Goal: Information Seeking & Learning: Learn about a topic

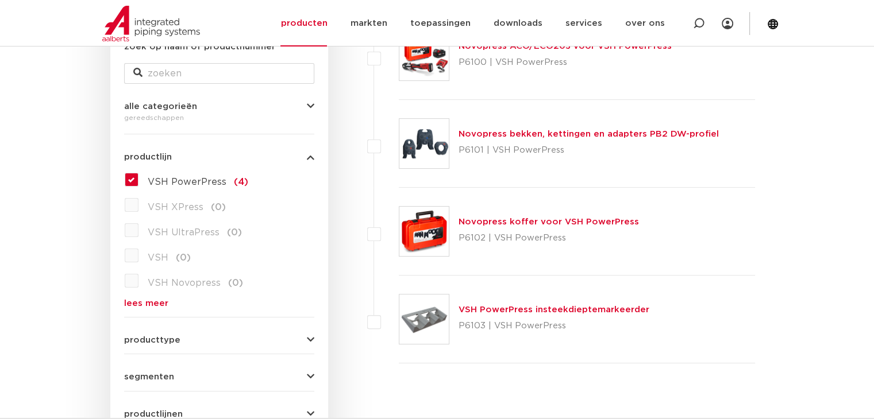
scroll to position [230, 0]
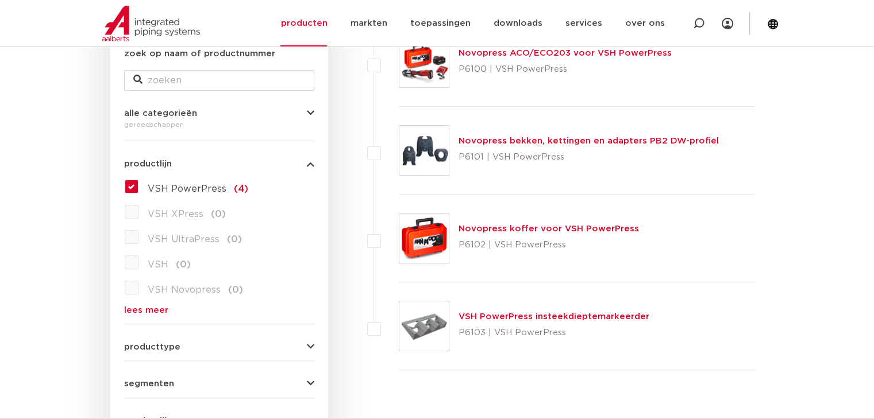
click at [559, 54] on link "Novopress ACO/ECO203 voor VSH PowerPress" at bounding box center [564, 53] width 213 height 9
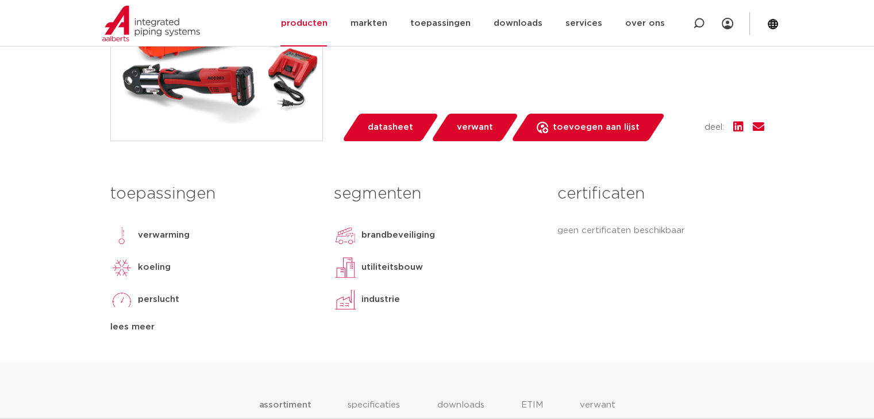
scroll to position [402, 0]
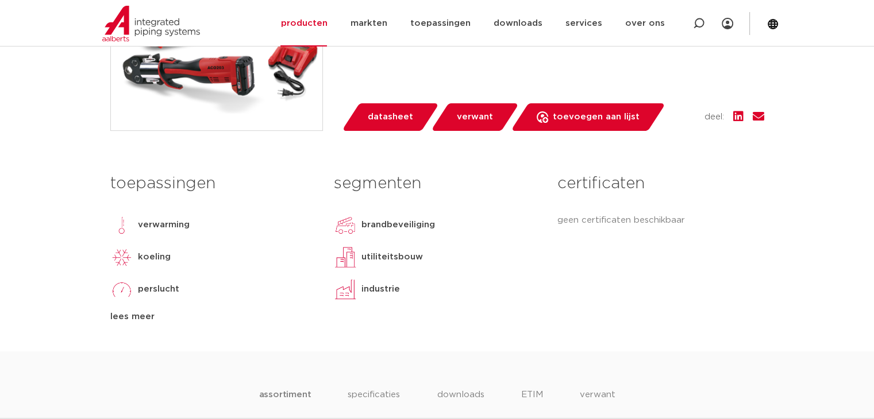
click at [217, 83] on img at bounding box center [216, 24] width 211 height 211
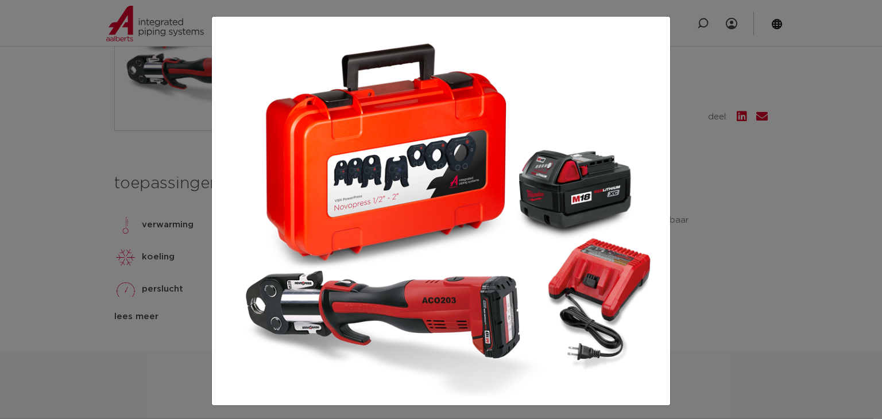
click at [69, 123] on div at bounding box center [441, 209] width 882 height 419
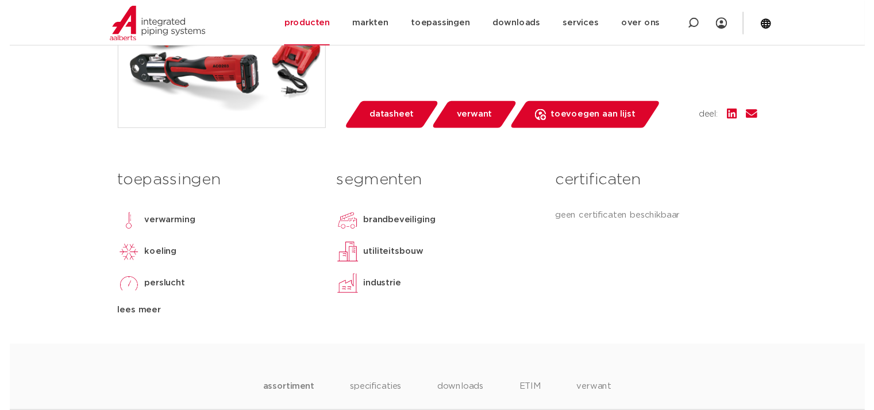
scroll to position [460, 0]
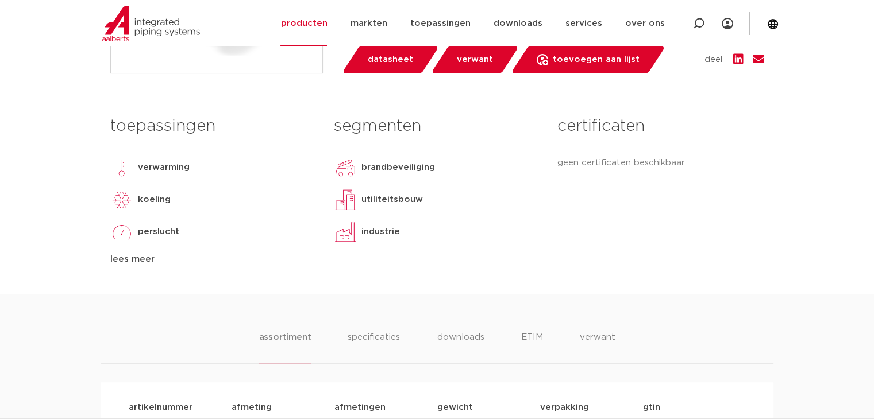
click at [407, 59] on span "datasheet" at bounding box center [390, 60] width 45 height 18
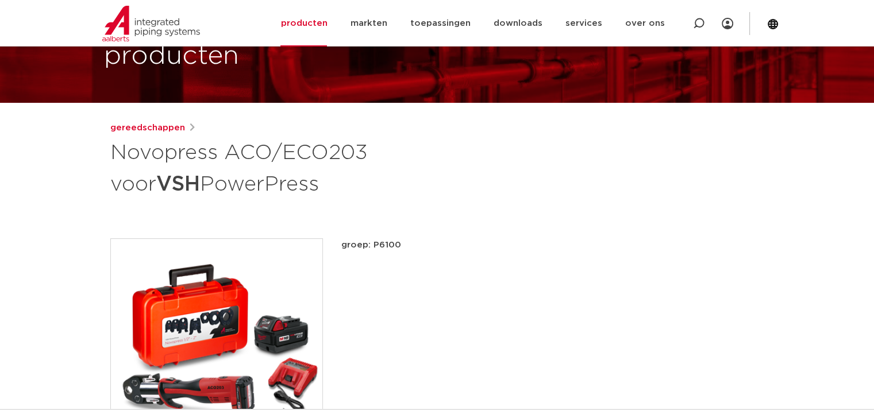
scroll to position [0, 0]
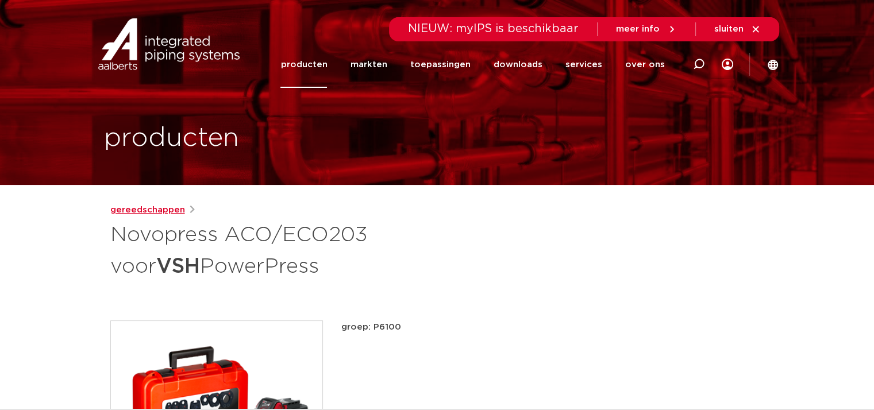
click at [141, 214] on link "gereedschappen" at bounding box center [147, 210] width 75 height 14
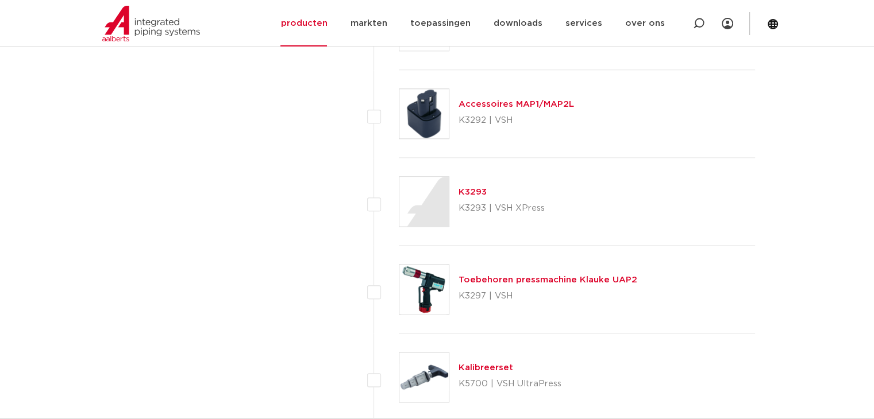
scroll to position [1436, 0]
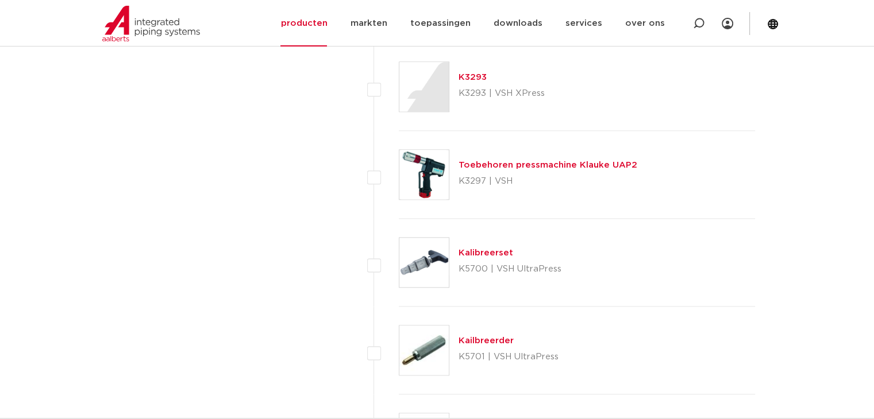
click at [577, 163] on link "Toebehoren pressmachine Klauke UAP2" at bounding box center [547, 165] width 179 height 9
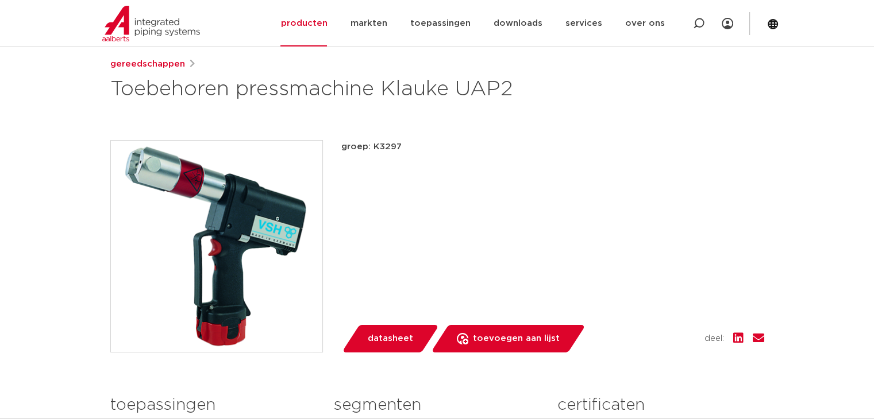
scroll to position [115, 0]
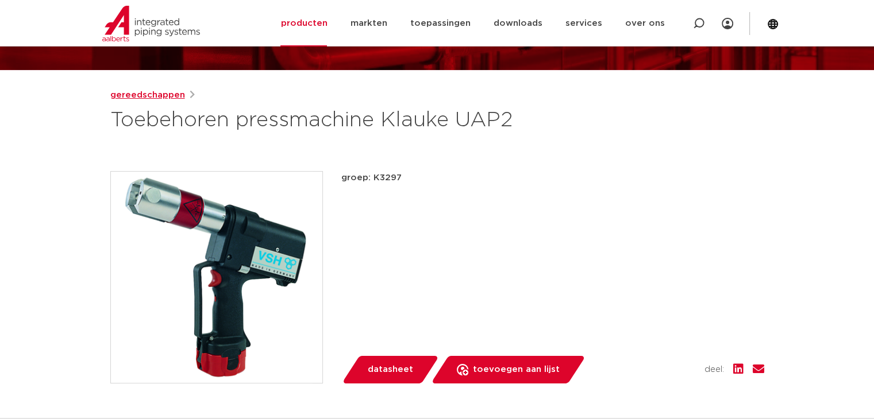
click at [155, 96] on link "gereedschappen" at bounding box center [147, 95] width 75 height 14
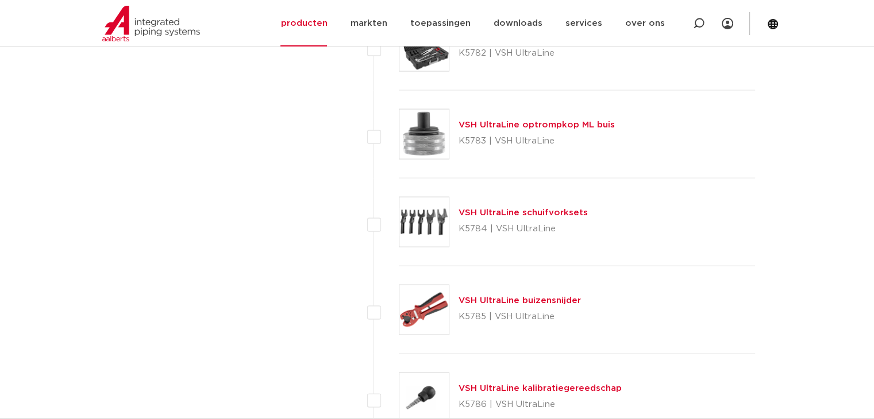
scroll to position [2298, 0]
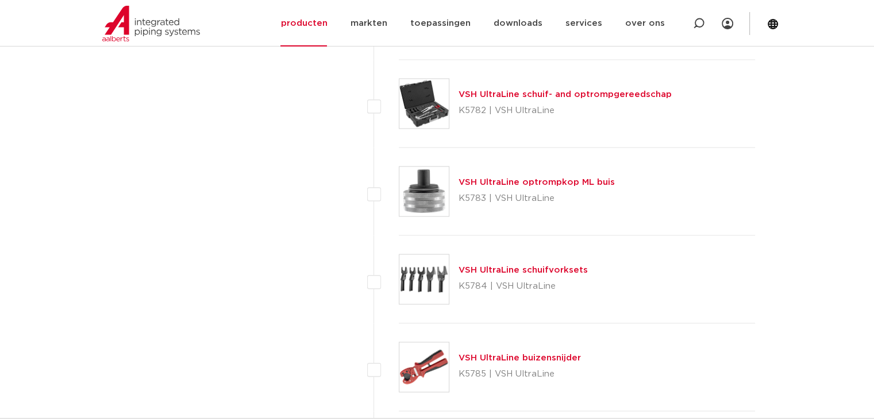
click at [582, 92] on link "VSH UltraLine schuif- and optrompgereedschap" at bounding box center [564, 94] width 213 height 9
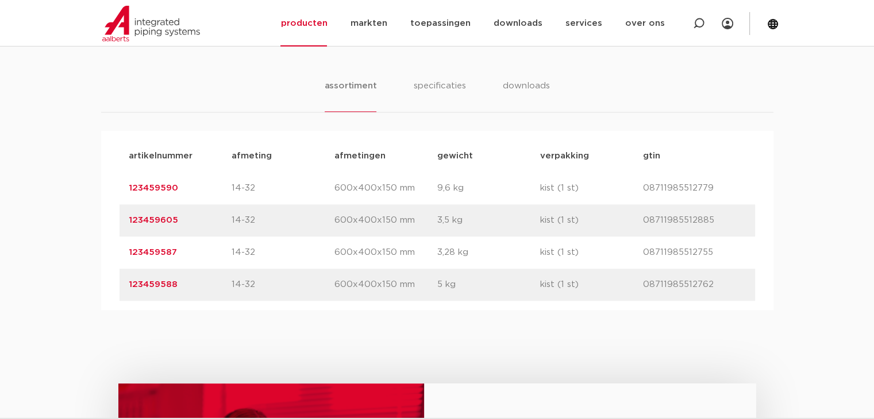
scroll to position [747, 0]
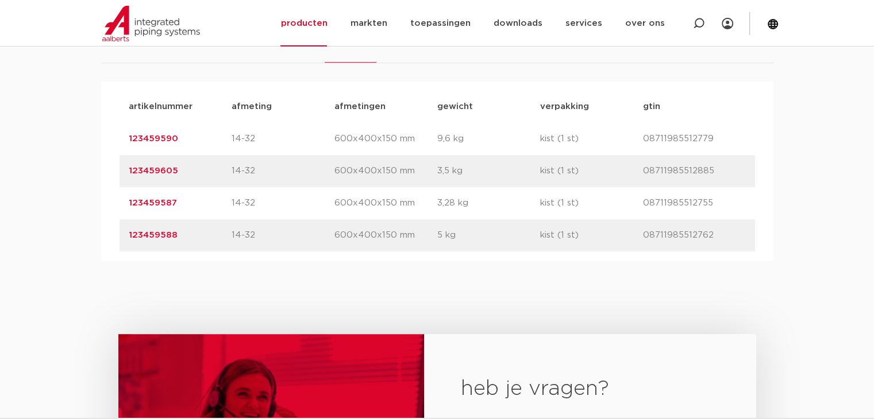
click at [167, 140] on link "123459590" at bounding box center [153, 138] width 49 height 9
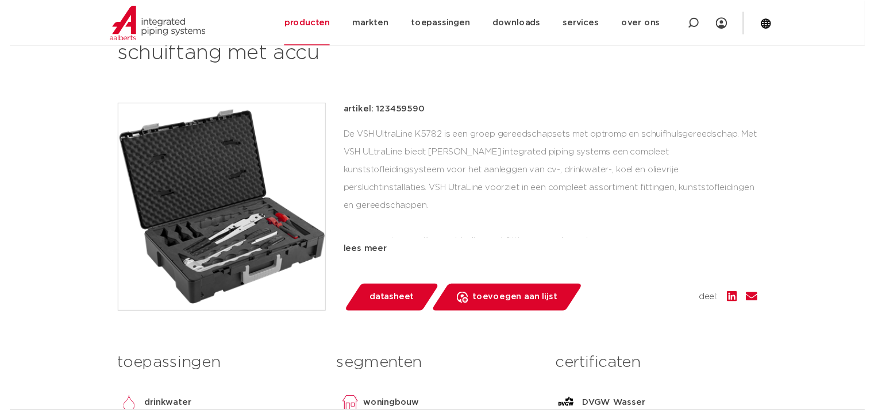
scroll to position [287, 0]
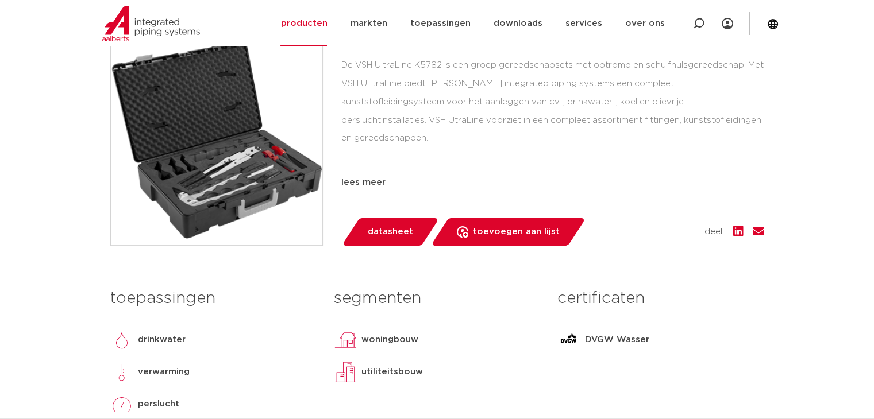
click at [392, 233] on span "datasheet" at bounding box center [390, 232] width 45 height 18
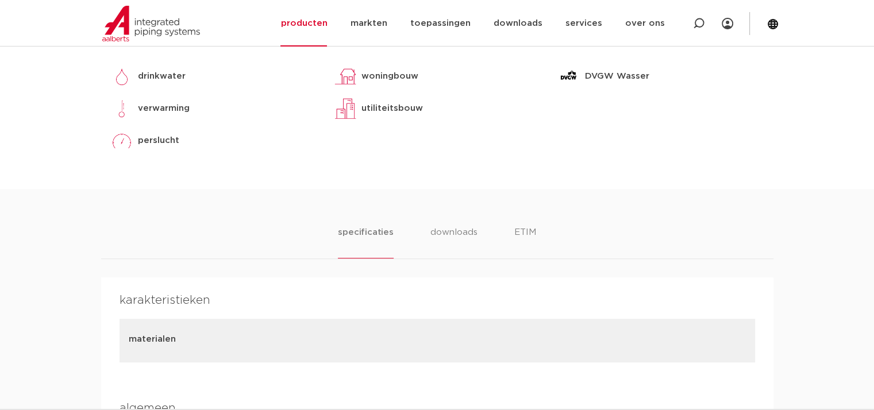
scroll to position [574, 0]
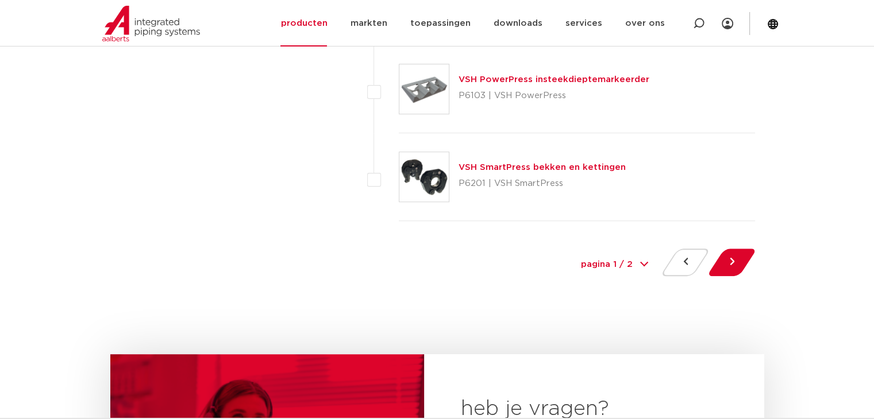
scroll to position [5342, 0]
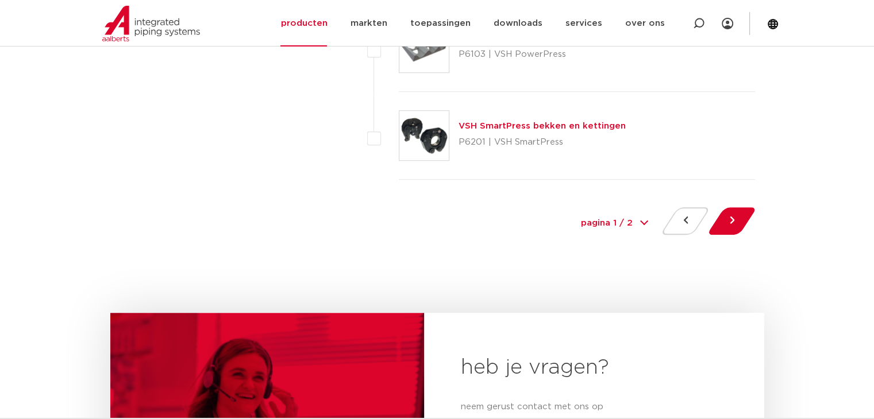
click at [627, 219] on select "pagina 1 / 2 1 2" at bounding box center [614, 224] width 86 height 26
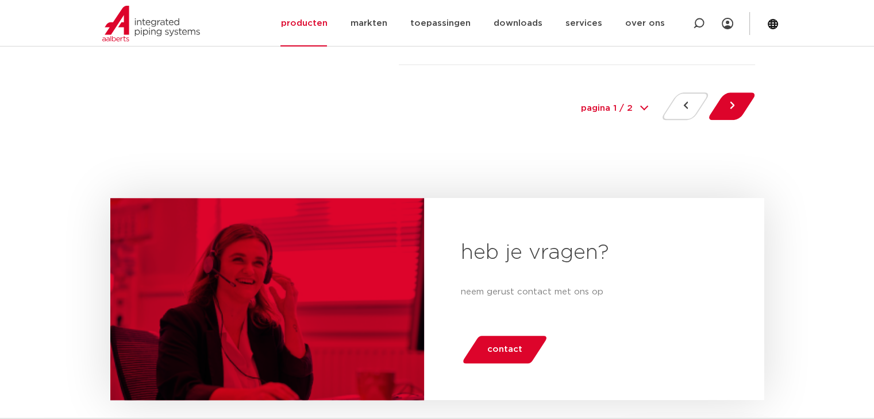
scroll to position [5170, 0]
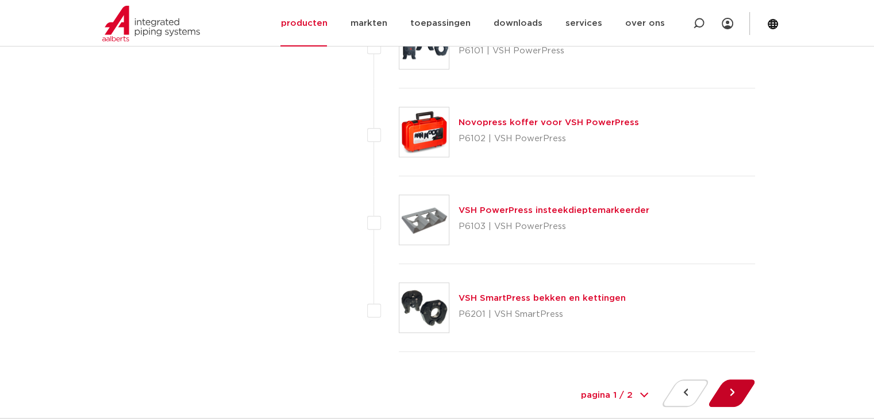
click at [727, 388] on button at bounding box center [731, 394] width 33 height 28
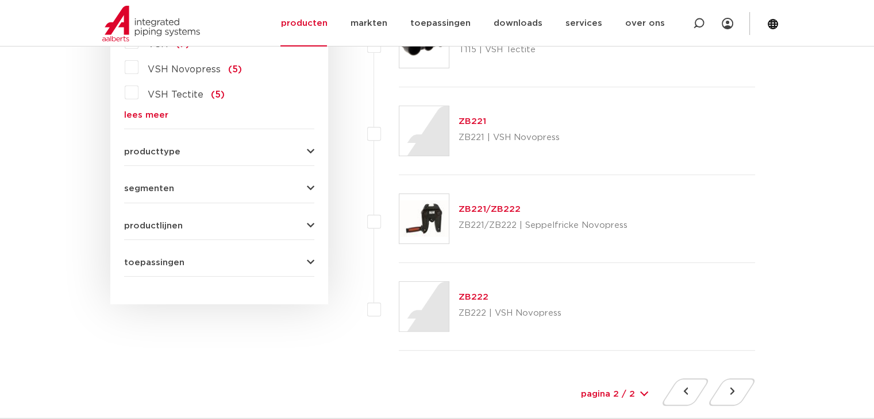
scroll to position [517, 0]
